Goal: Check status: Check status

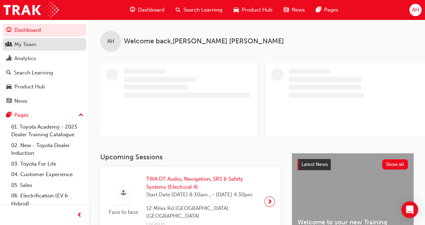
click at [26, 47] on div "My Team" at bounding box center [25, 45] width 22 height 8
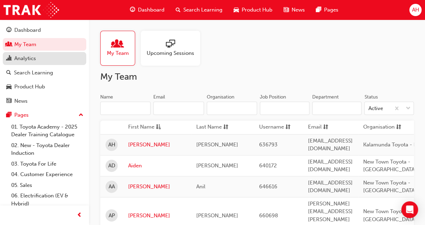
click at [50, 56] on div "Analytics" at bounding box center [44, 58] width 76 height 9
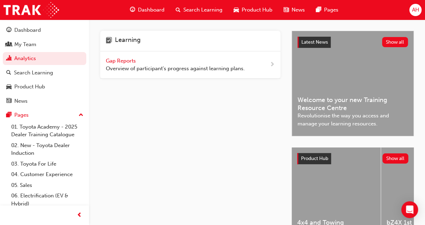
click at [126, 58] on span "Gap Reports" at bounding box center [121, 61] width 31 height 6
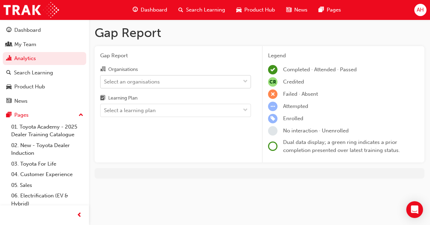
click at [152, 78] on div "Select an organisations" at bounding box center [132, 82] width 56 height 8
click at [105, 78] on input "Organisations Select an organisations" at bounding box center [104, 81] width 1 height 6
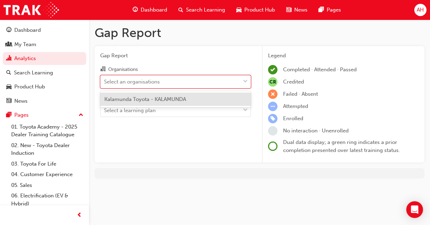
click at [151, 99] on span "Kalamunda Toyota - KALAMUNDA" at bounding box center [145, 99] width 82 height 6
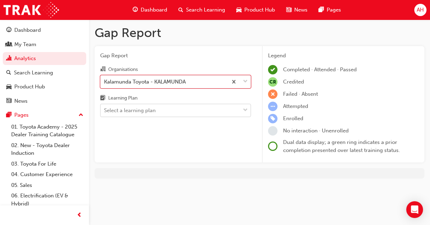
click at [149, 108] on div "Select a learning plan" at bounding box center [130, 111] width 52 height 8
click at [105, 108] on input "Learning Plan Select a learning plan" at bounding box center [104, 110] width 1 height 6
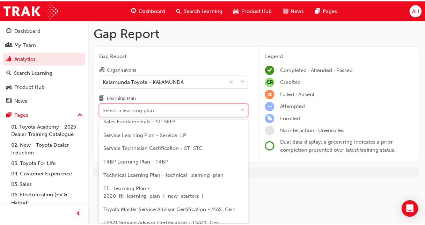
scroll to position [311, 0]
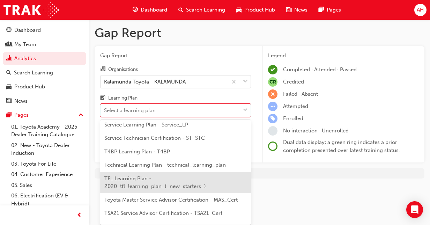
click at [173, 185] on span "TFL Learning Plan - 2020_tfl_learning_plan_(_new_starters_)" at bounding box center [155, 182] width 102 height 14
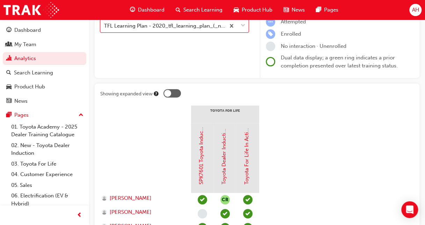
scroll to position [73, 0]
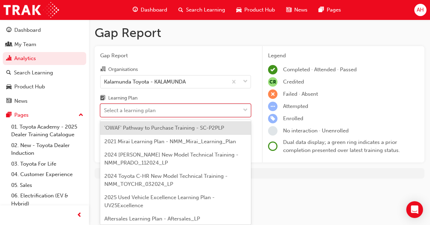
click at [244, 108] on span "down-icon" at bounding box center [245, 110] width 5 height 9
click at [105, 108] on input "Learning Plan option TFL Learning Plan - 2020_tfl_learning_plan_(_new_starters_…" at bounding box center [104, 110] width 1 height 6
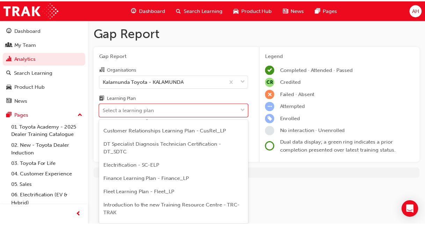
scroll to position [109, 0]
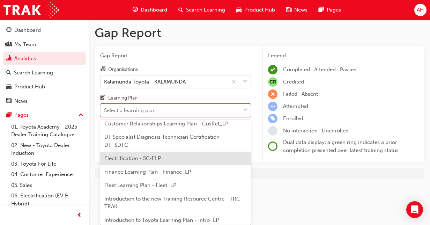
click at [173, 156] on div "Electrification - SC-ELP" at bounding box center [175, 159] width 151 height 14
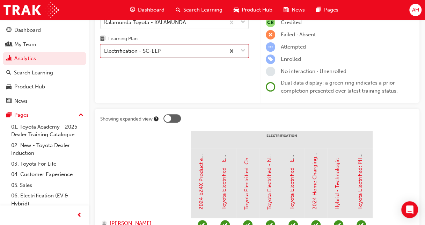
scroll to position [38, 0]
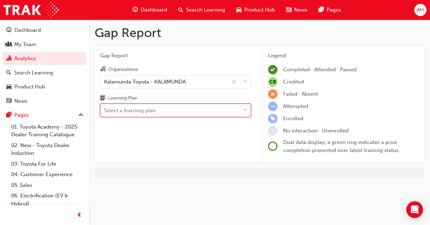
click at [233, 111] on div "Select a learning plan" at bounding box center [171, 110] width 140 height 12
click at [105, 111] on input "Learning Plan option Electrification - SC-ELP, selected. 0 results available. S…" at bounding box center [104, 110] width 1 height 6
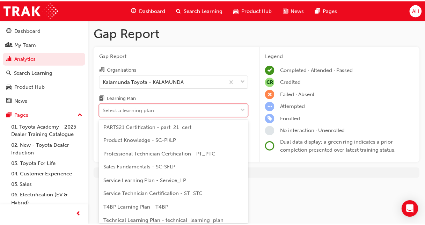
scroll to position [264, 0]
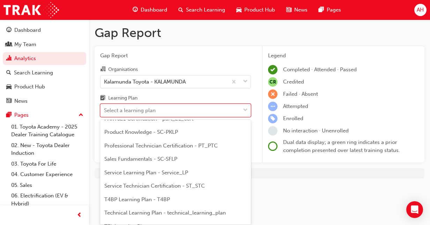
click at [179, 186] on span "Service Technician Certification - ST_STC" at bounding box center [154, 186] width 101 height 6
